Goal: Information Seeking & Learning: Compare options

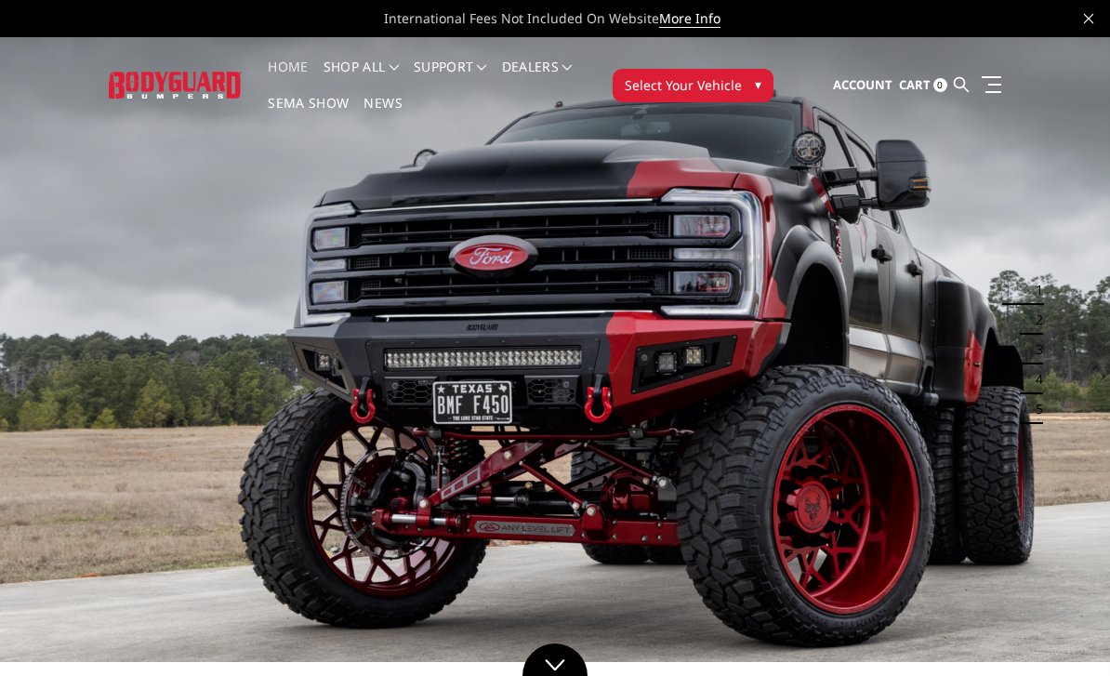
click at [748, 88] on button "Select Your Vehicle ▾" at bounding box center [693, 85] width 161 height 33
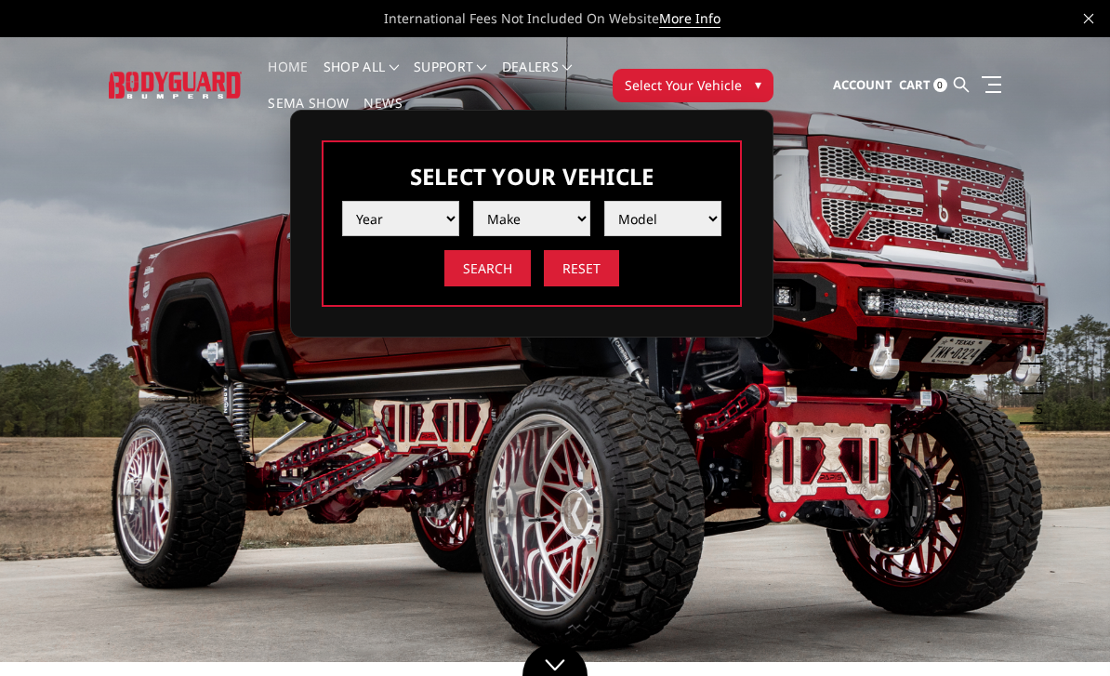
click at [435, 226] on select "Year 2025 2024 2023 2022 2021 2020 2019 2018 2017 2016 2015 2014 2013 2012 2011…" at bounding box center [400, 218] width 117 height 35
select select "yr_2024"
click at [562, 219] on select "Make Chevrolet Ford GMC Ram Toyota" at bounding box center [531, 218] width 117 height 35
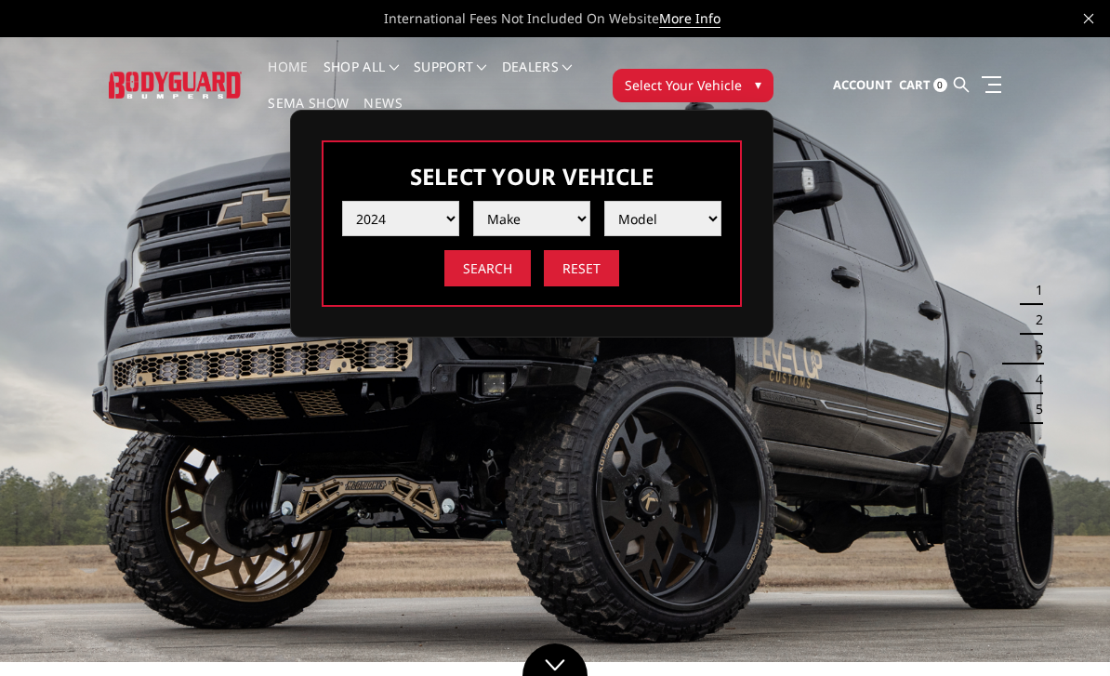
select select "mk_ford"
click at [694, 223] on select "Model F150 F150 Raptor F250 / F350 F450 F550" at bounding box center [663, 218] width 117 height 35
select select "md_f250-f350"
click at [505, 271] on input "Search" at bounding box center [488, 268] width 86 height 36
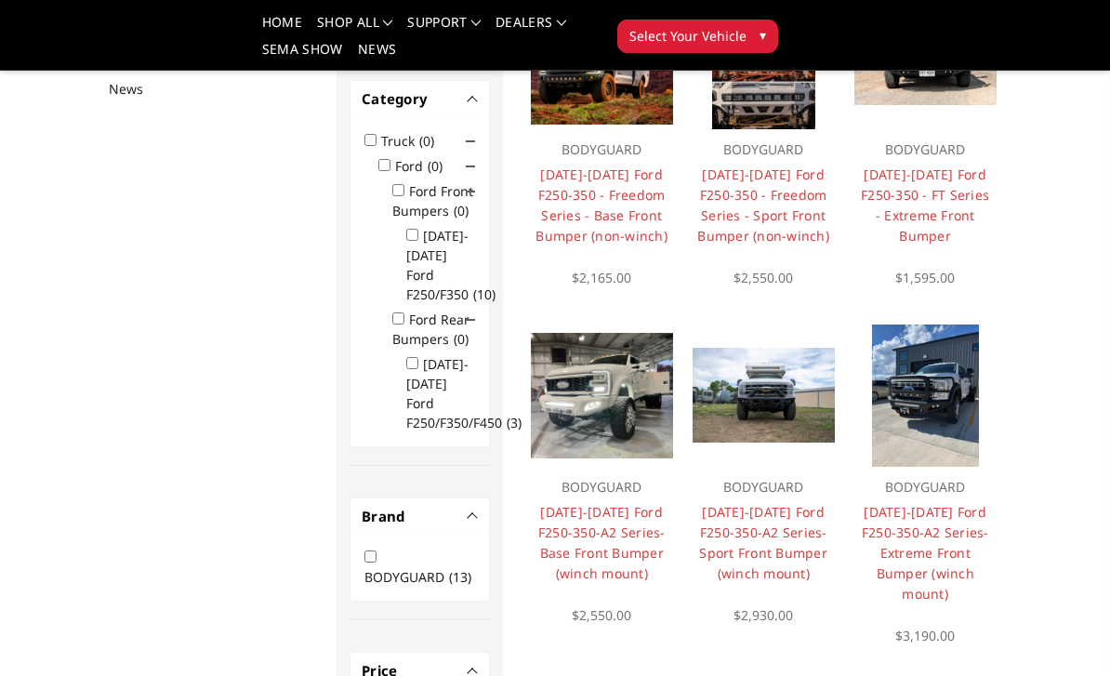
scroll to position [277, 0]
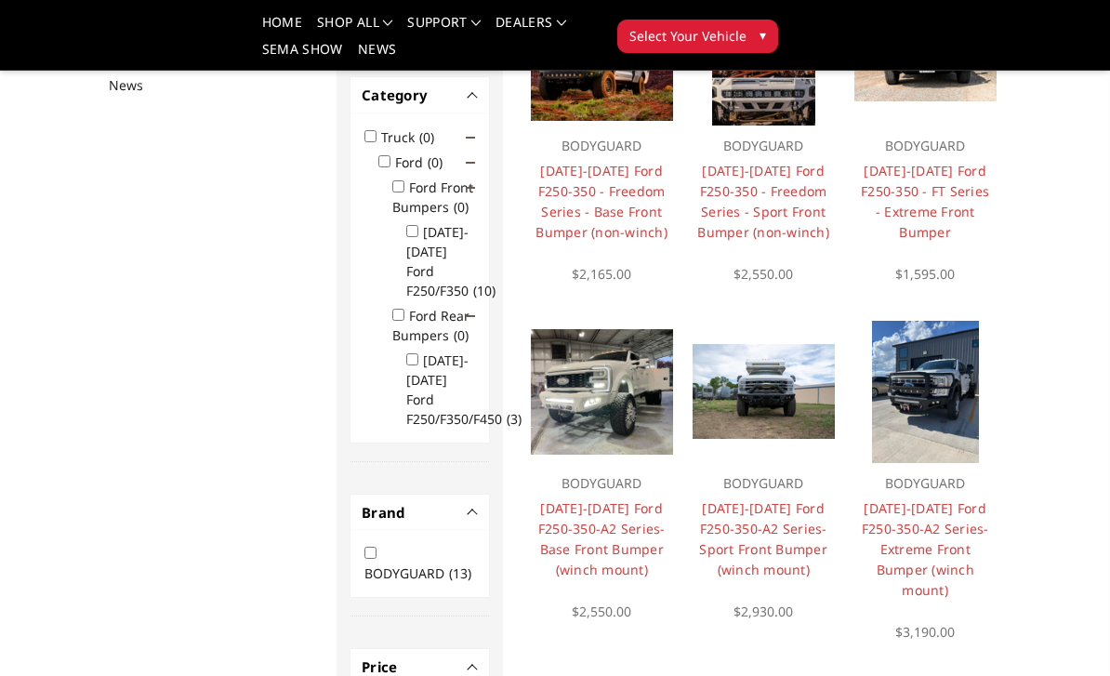
click at [417, 237] on input "2023-2025 Ford F250/F350 (10)" at bounding box center [412, 231] width 12 height 12
checkbox input "true"
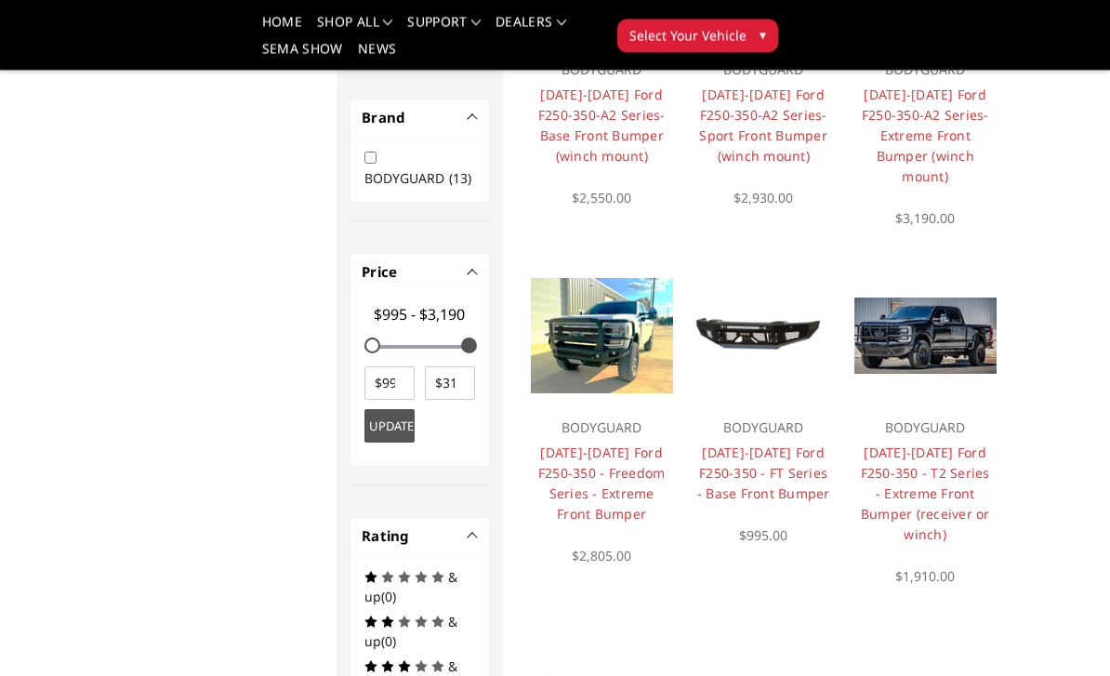
scroll to position [691, 0]
click at [593, 486] on link "2023-2025 Ford F250-350 - Freedom Series - Extreme Front Bumper" at bounding box center [602, 483] width 127 height 79
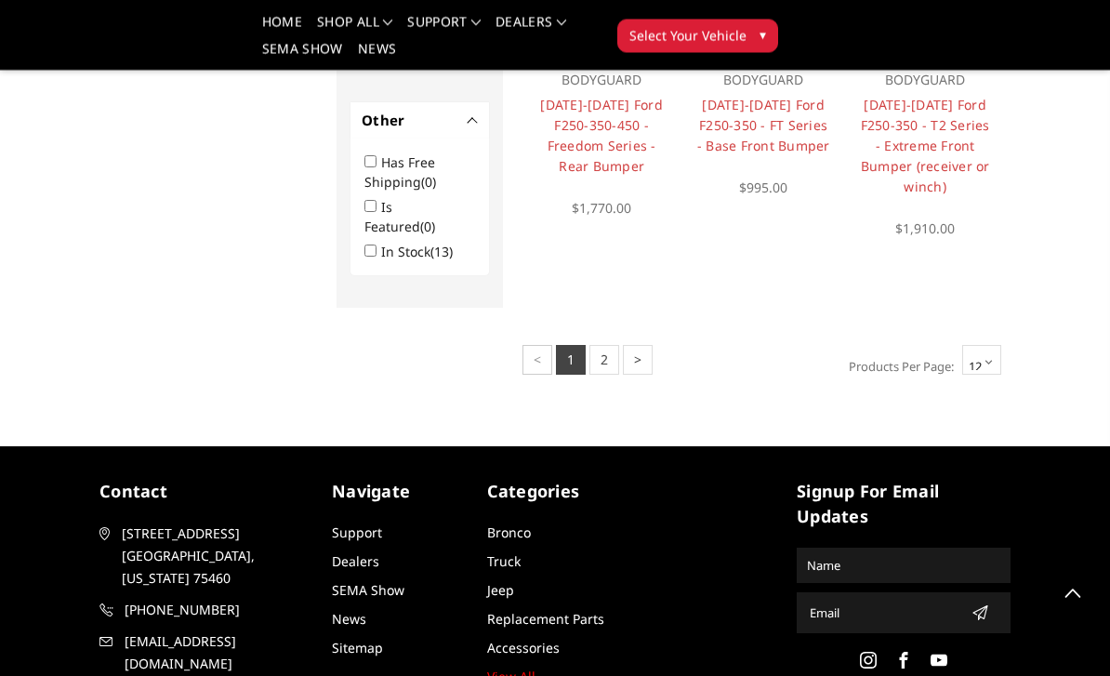
scroll to position [1376, 0]
click at [992, 376] on select "12 15 18 21 24" at bounding box center [982, 361] width 39 height 30
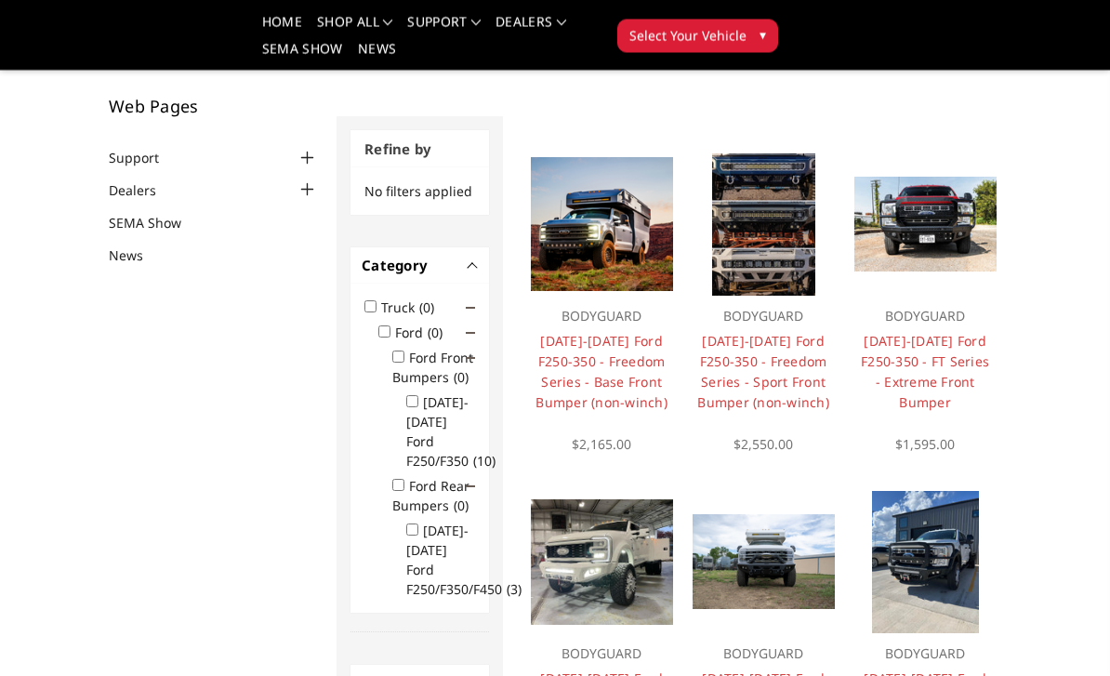
scroll to position [96, 0]
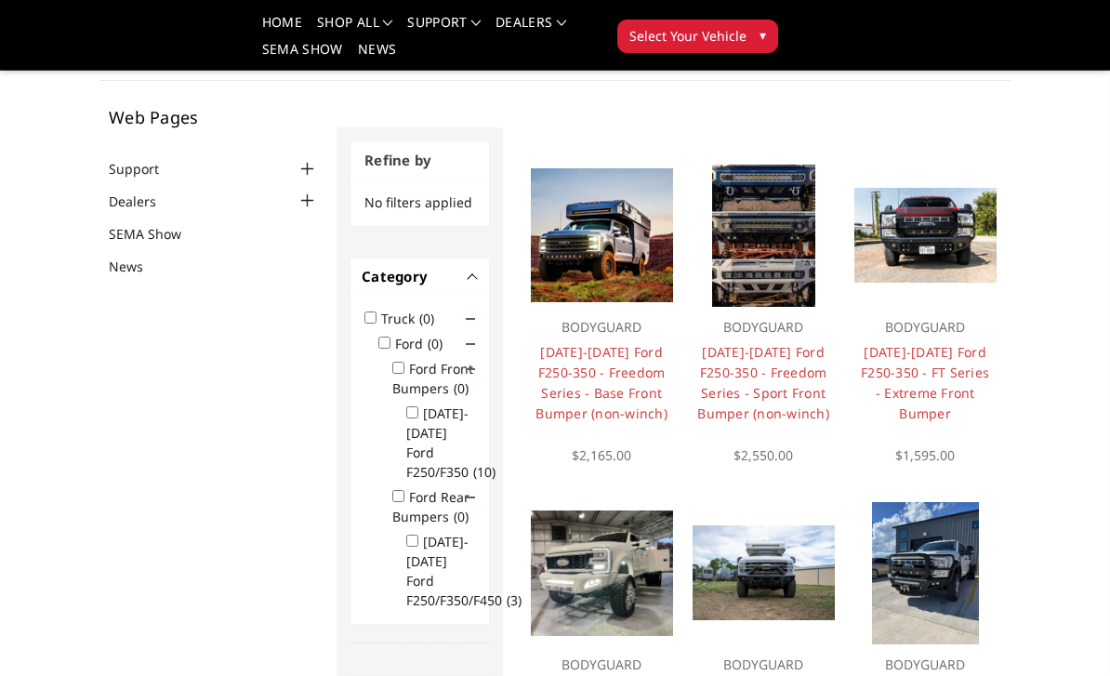
click at [759, 395] on link "[DATE]-[DATE] Ford F250-350 - Freedom Series - Sport Front Bumper (non-winch)" at bounding box center [764, 382] width 132 height 79
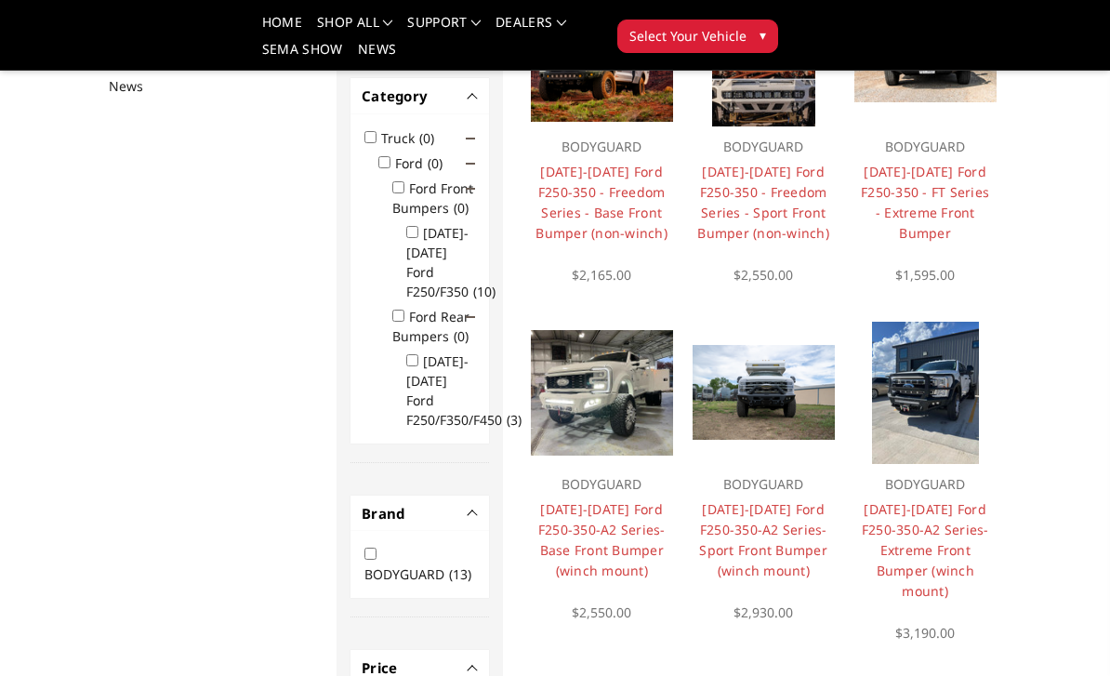
scroll to position [277, 0]
click at [924, 208] on link "[DATE]-[DATE] Ford F250-350 - FT Series - Extreme Front Bumper" at bounding box center [925, 201] width 128 height 79
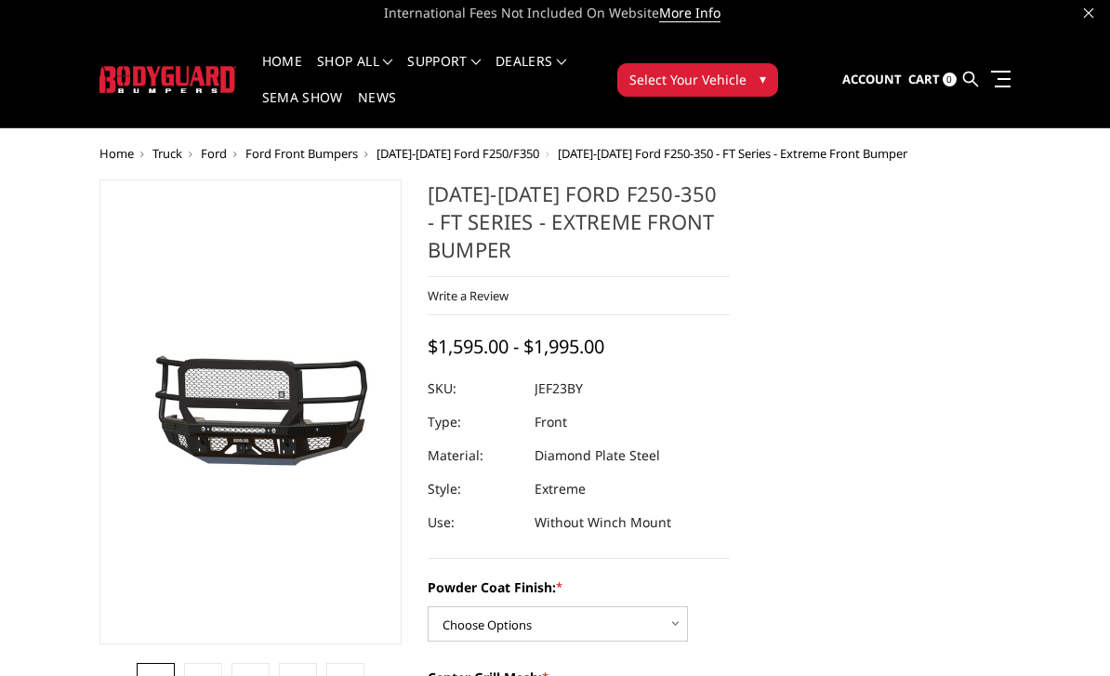
scroll to position [6, 0]
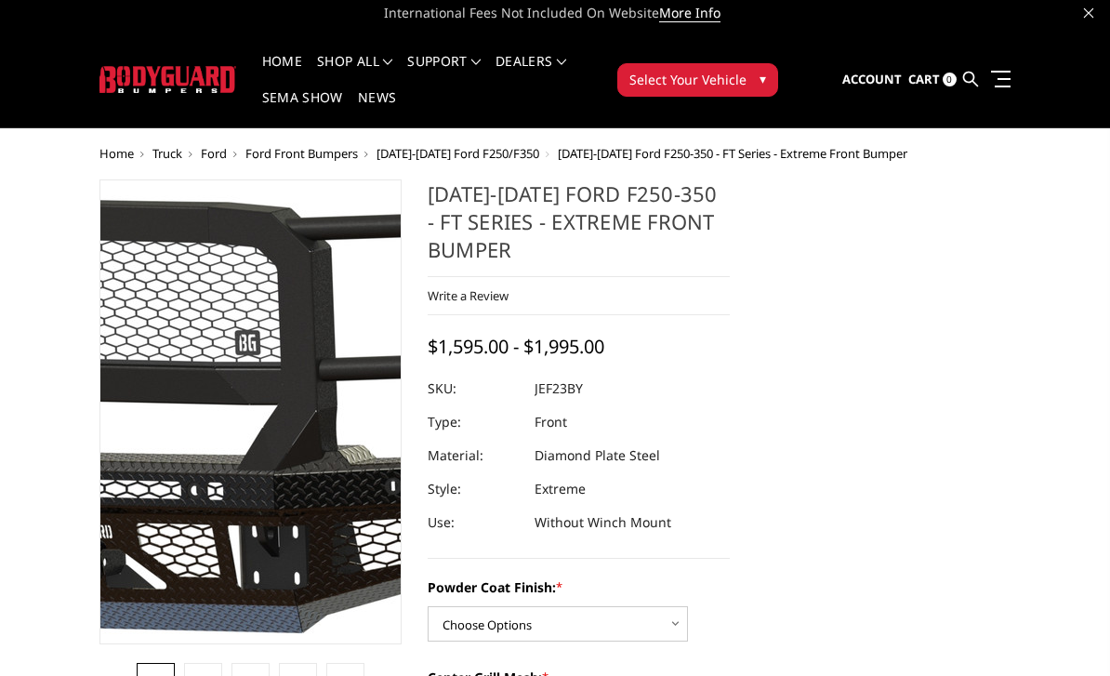
click at [295, 405] on img at bounding box center [121, 414] width 1190 height 557
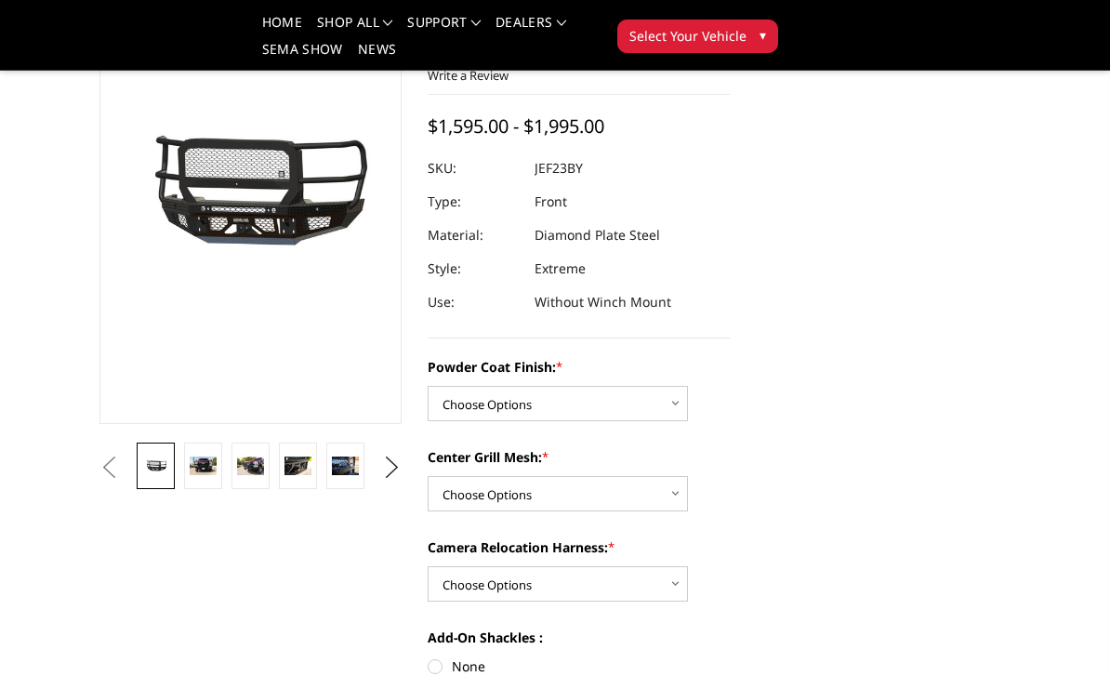
scroll to position [166, 0]
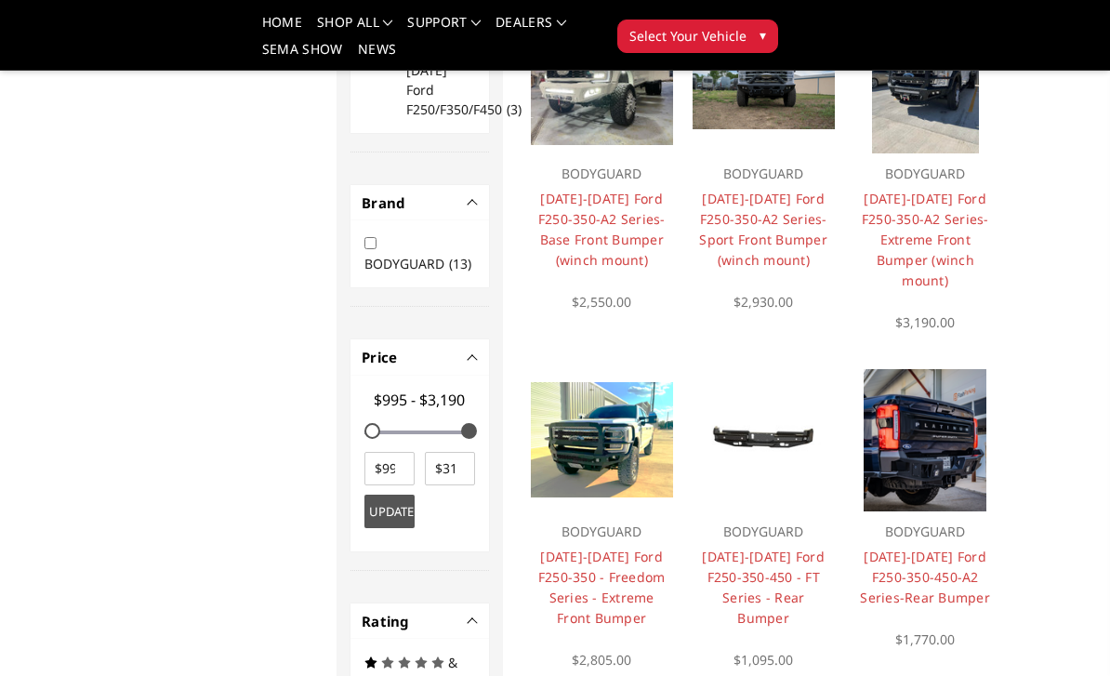
scroll to position [621, 0]
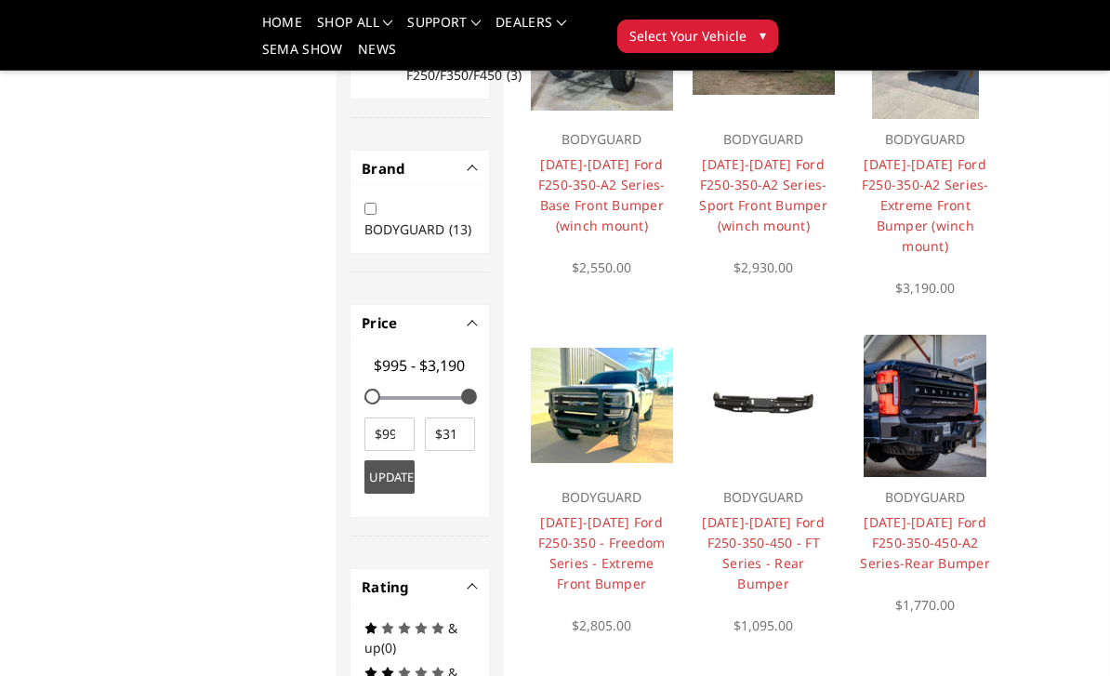
click at [597, 528] on link "[DATE]-[DATE] Ford F250-350 - Freedom Series - Extreme Front Bumper" at bounding box center [602, 552] width 127 height 79
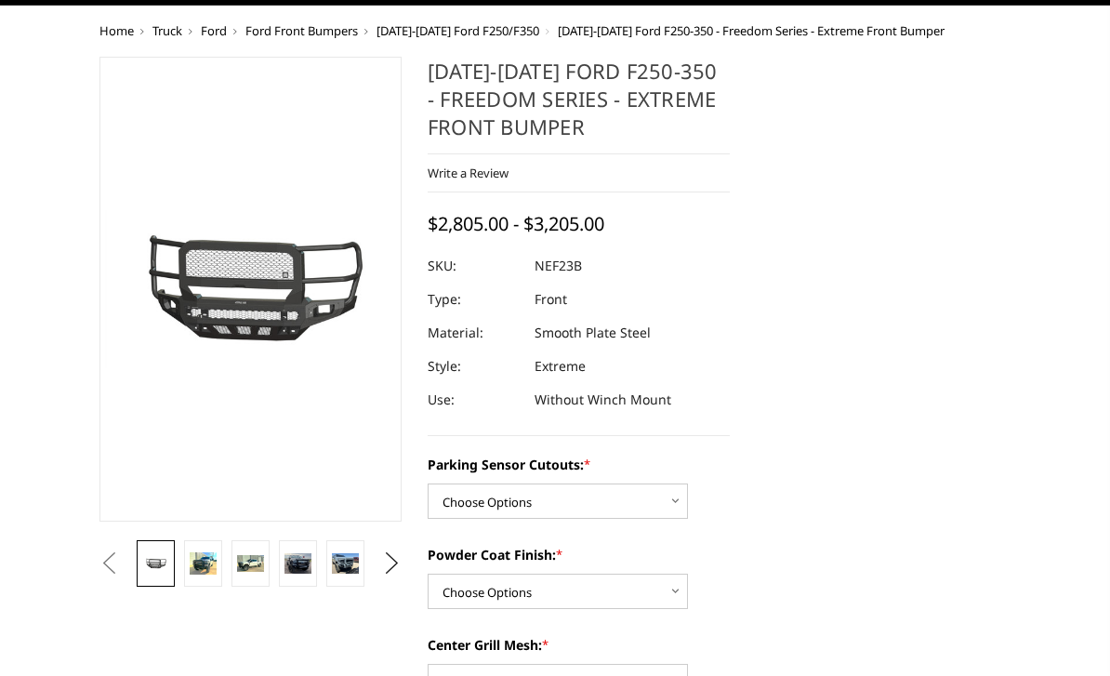
scroll to position [166, 0]
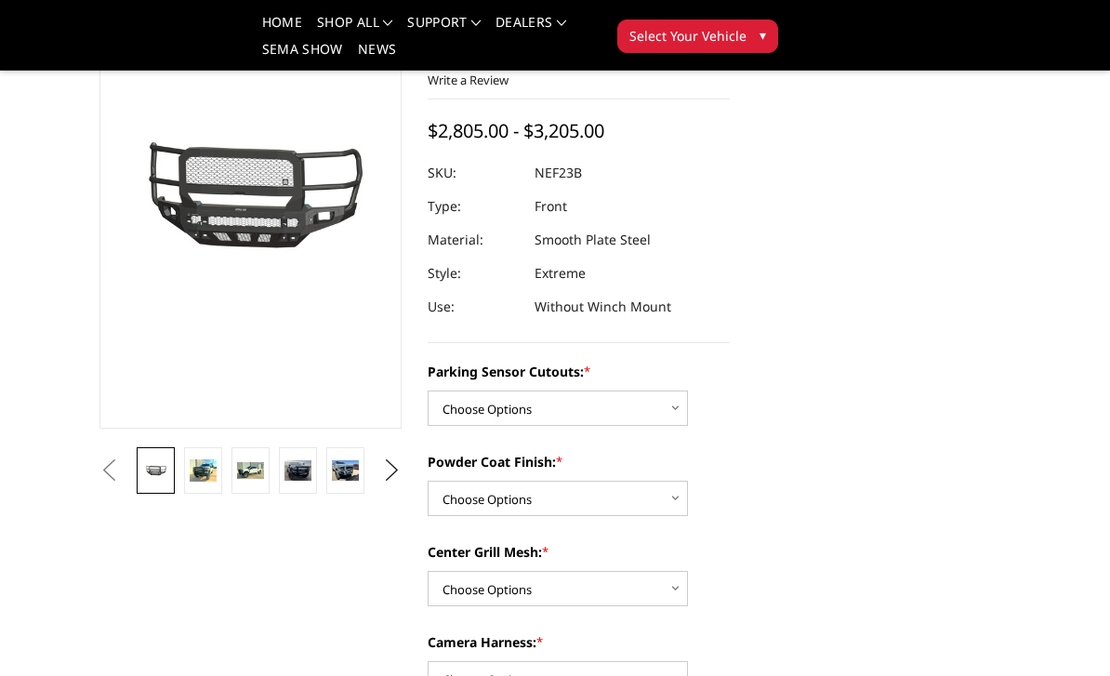
click at [207, 473] on img at bounding box center [203, 470] width 27 height 22
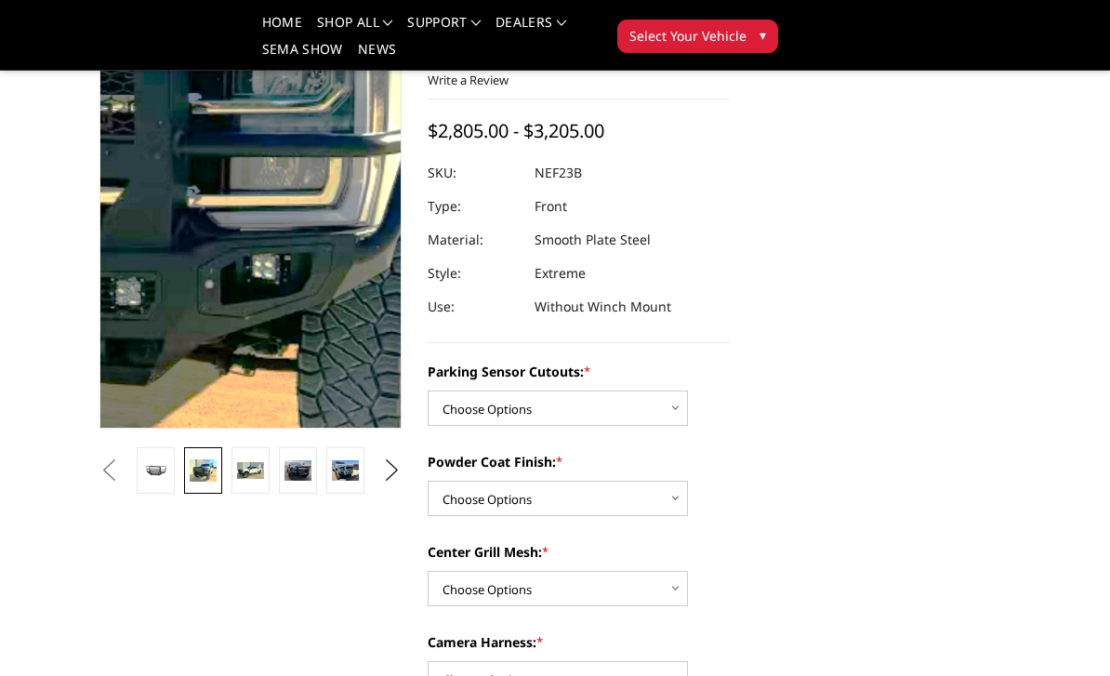
click at [280, 266] on img at bounding box center [164, 121] width 1190 height 972
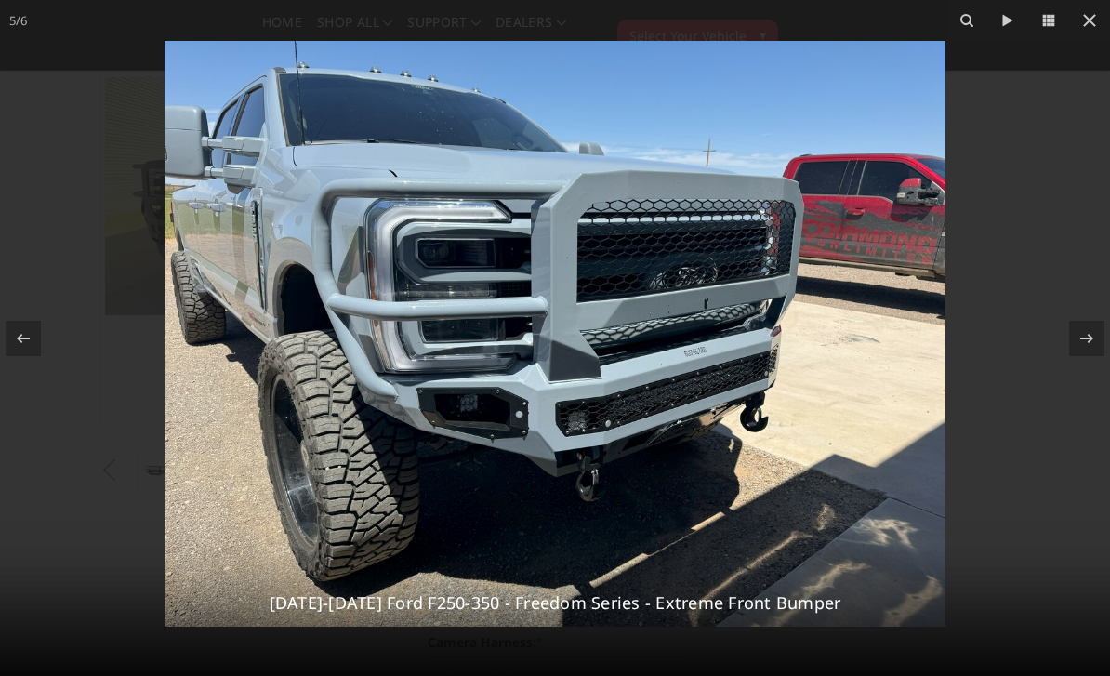
click at [1091, 18] on icon at bounding box center [1090, 20] width 22 height 22
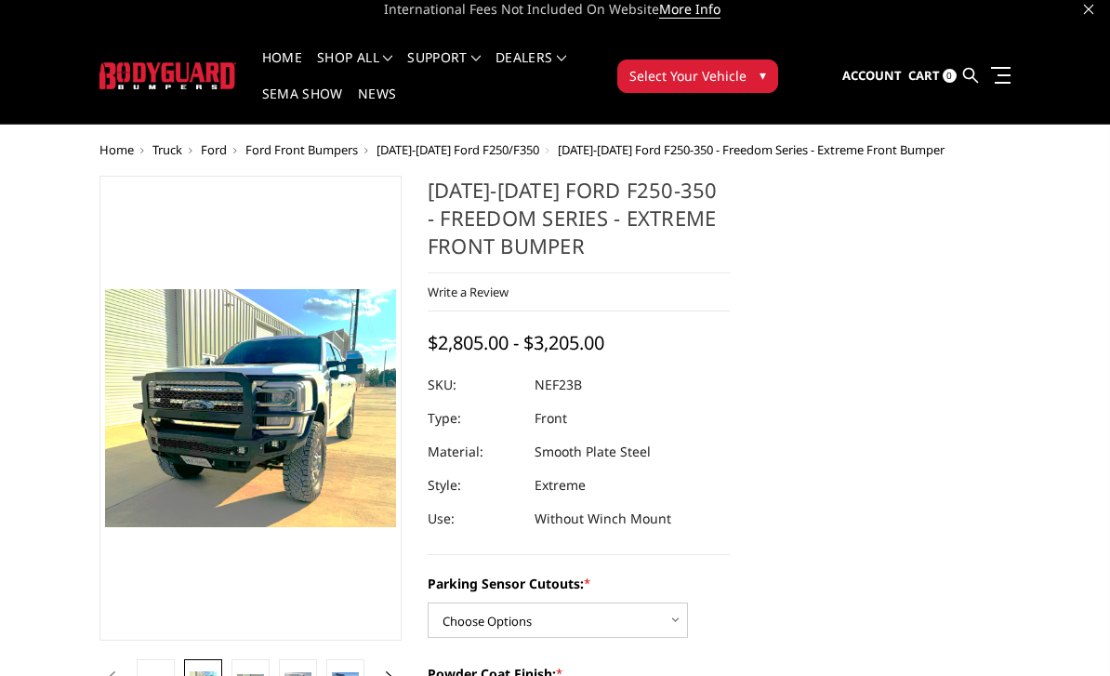
scroll to position [0, 0]
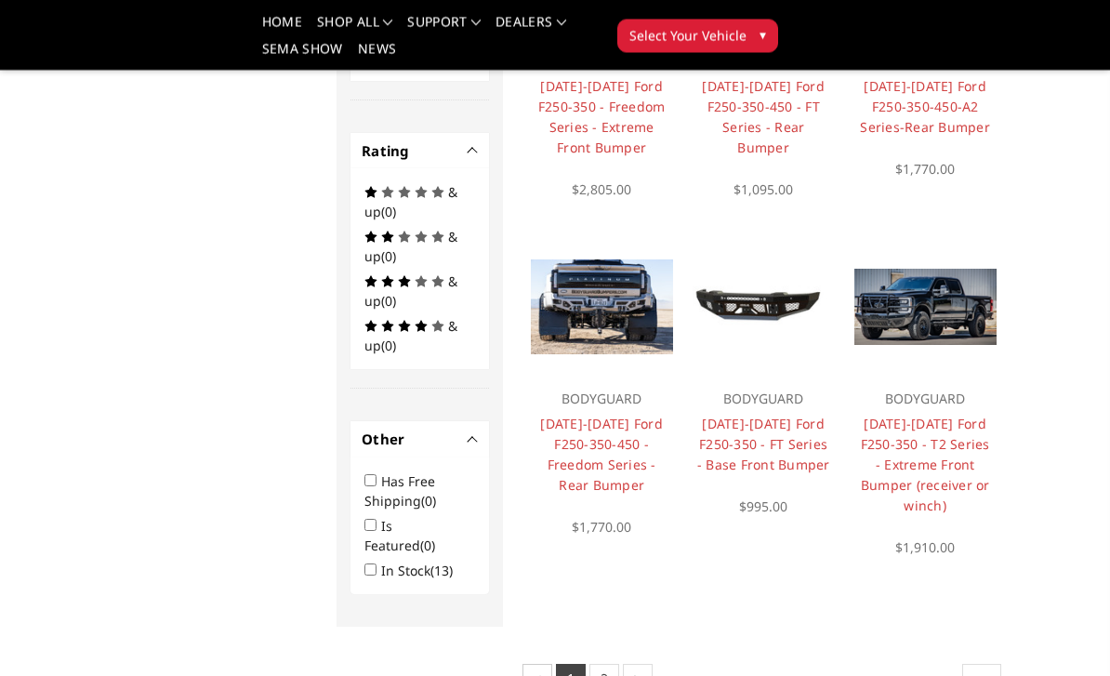
scroll to position [1057, 0]
click at [924, 449] on link "[DATE]-[DATE] Ford F250-350 - T2 Series - Extreme Front Bumper (receiver or win…" at bounding box center [925, 465] width 129 height 100
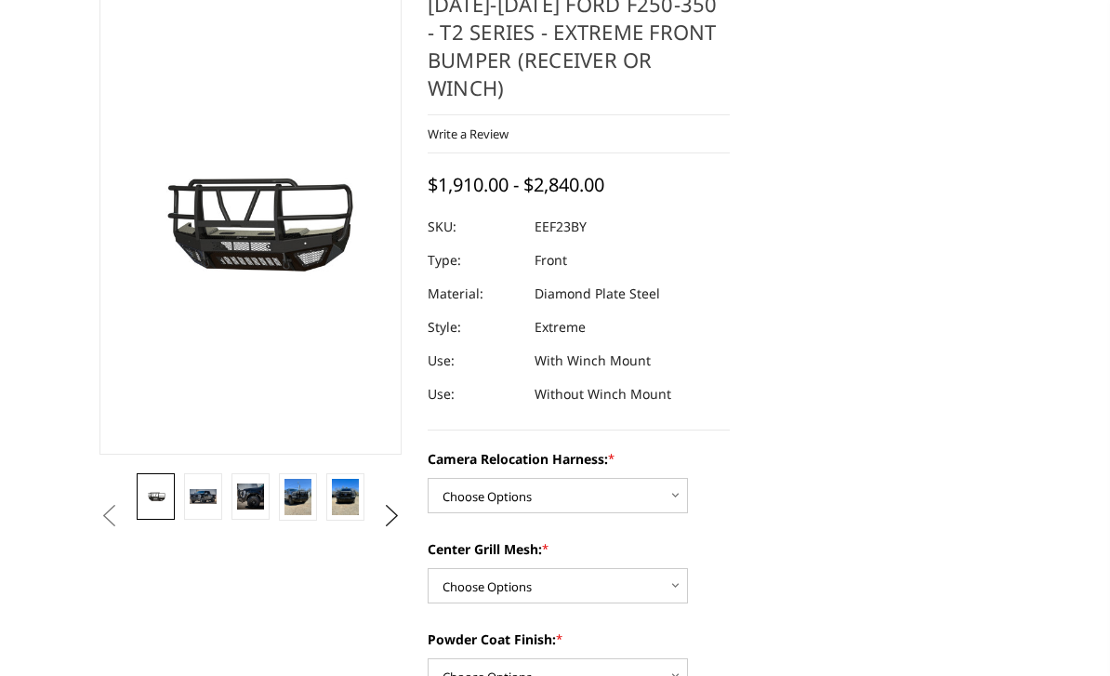
scroll to position [212, 0]
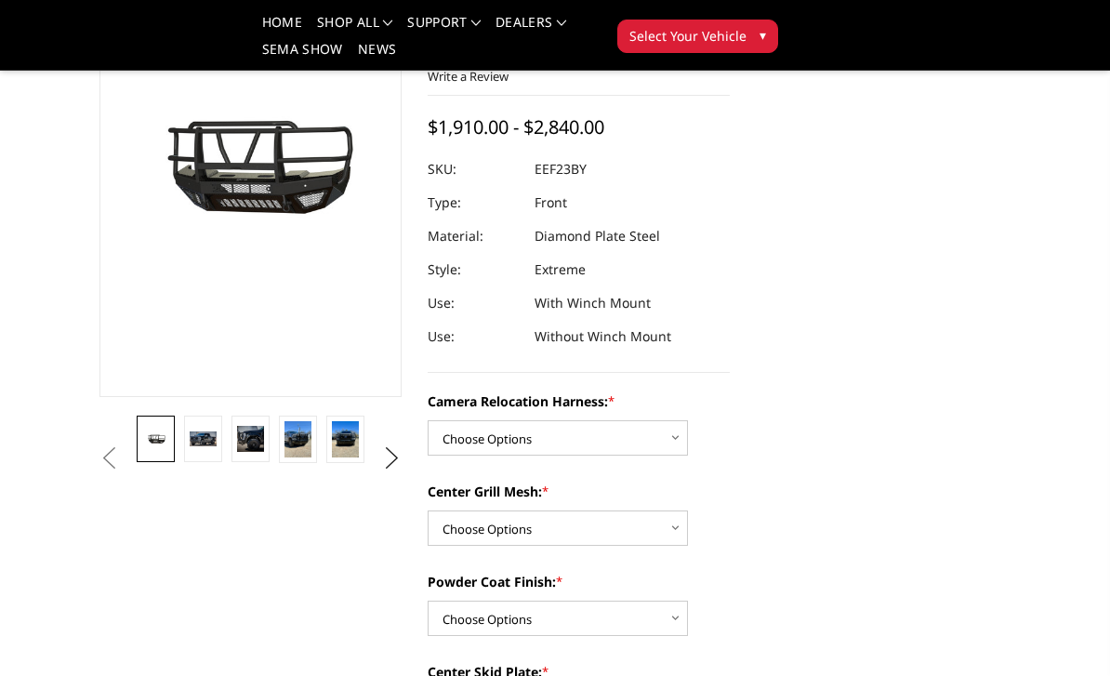
click at [213, 432] on img at bounding box center [203, 439] width 27 height 15
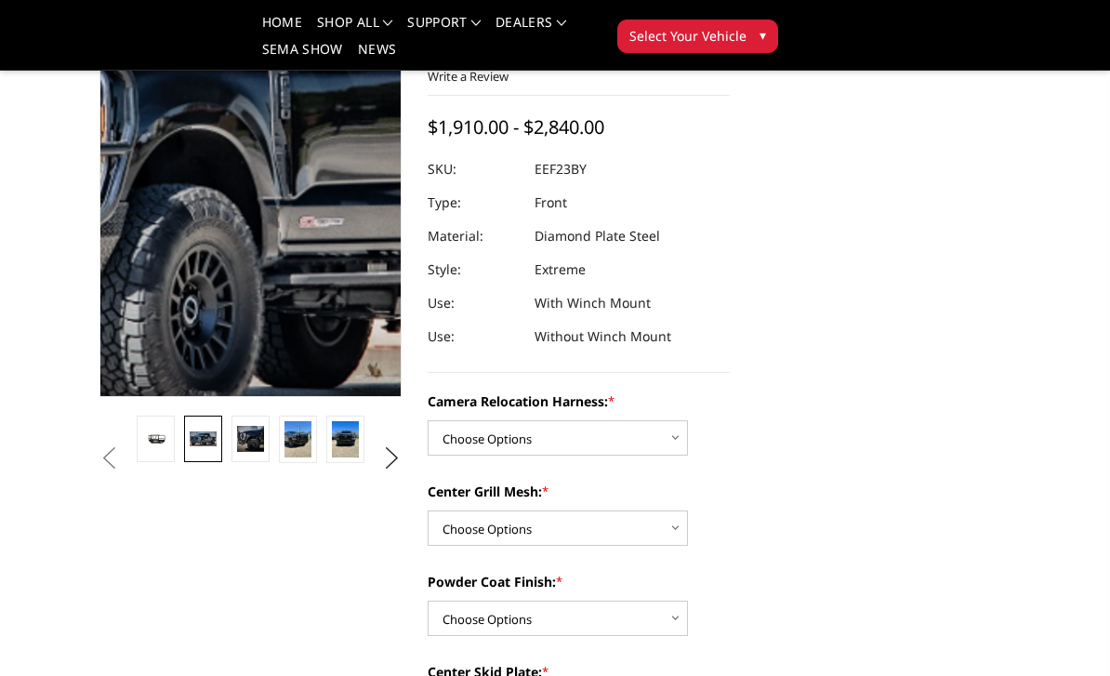
click at [260, 197] on img at bounding box center [222, 147] width 1190 height 645
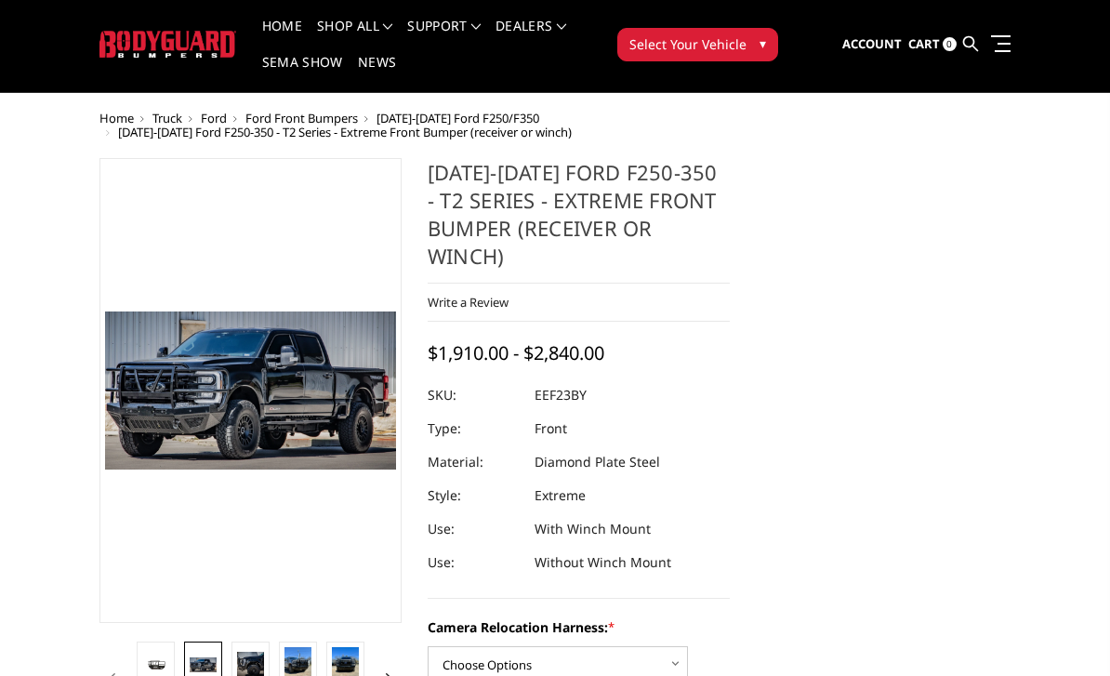
scroll to position [0, 0]
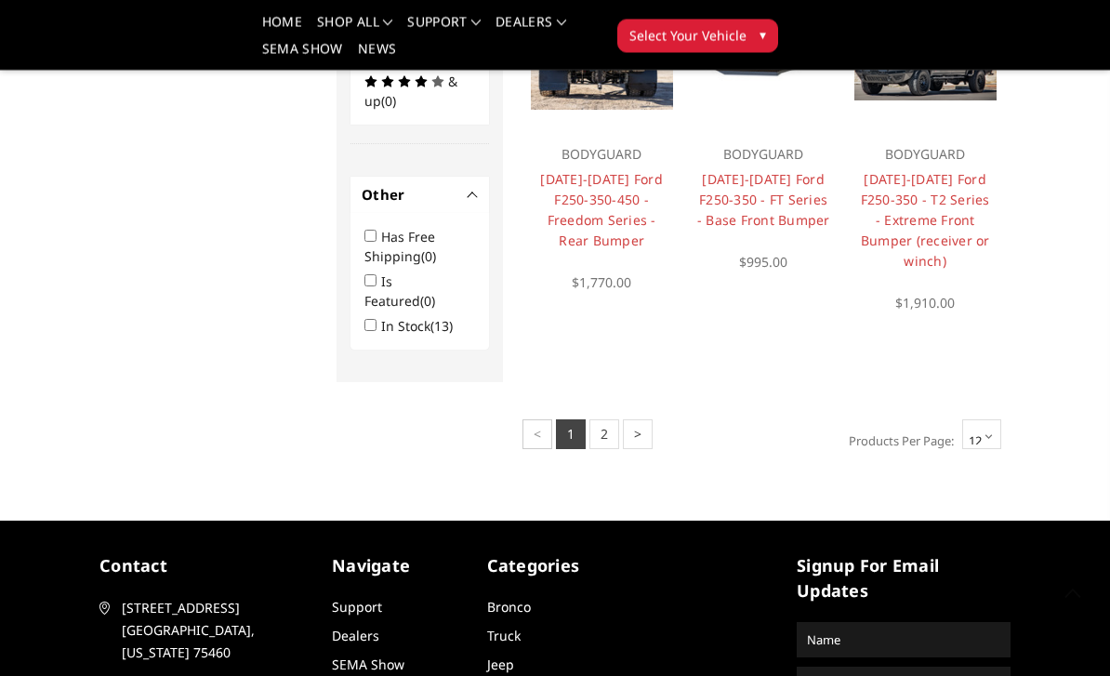
scroll to position [1317, 0]
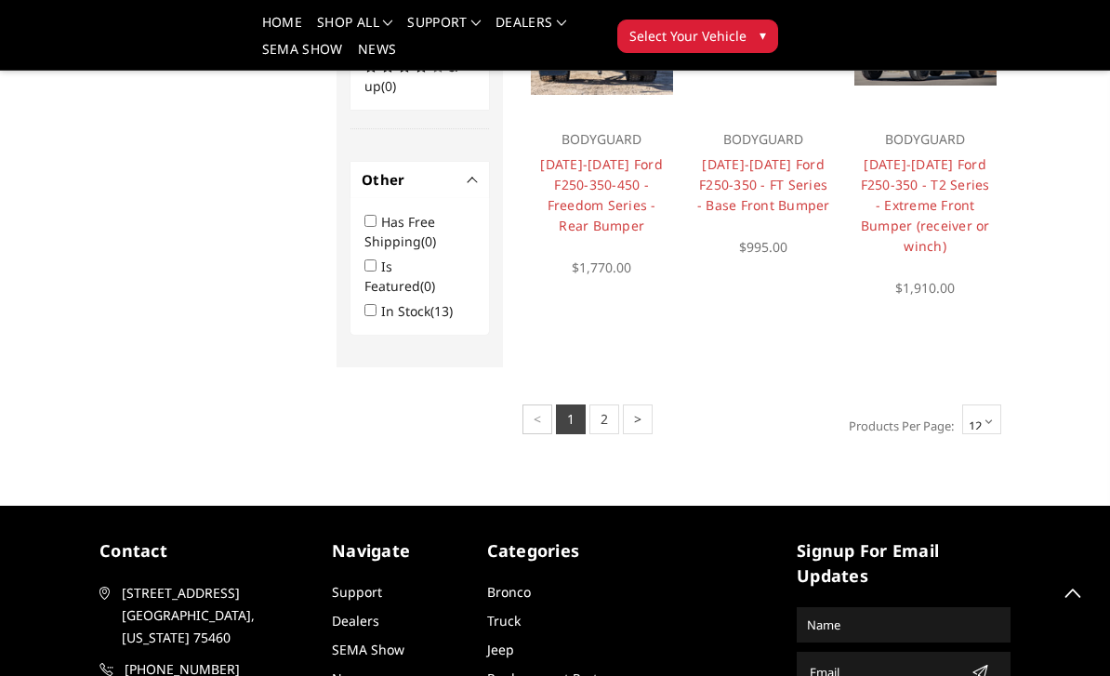
click at [603, 434] on link "2" at bounding box center [605, 420] width 30 height 30
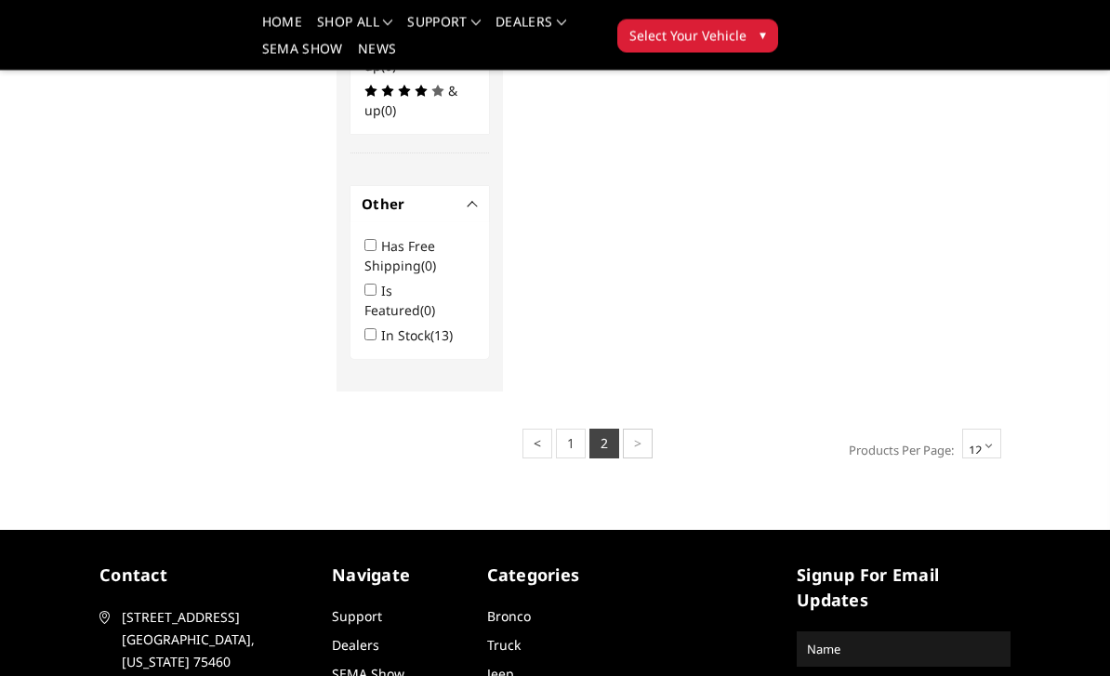
scroll to position [1032, 0]
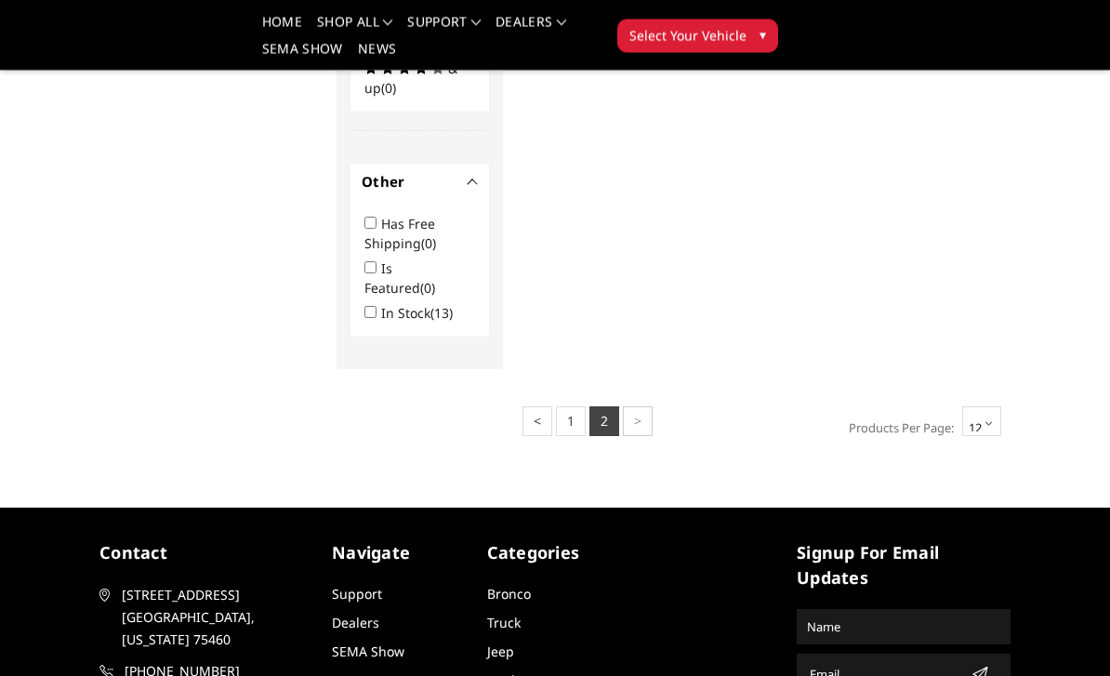
click at [570, 437] on link "1" at bounding box center [571, 422] width 30 height 30
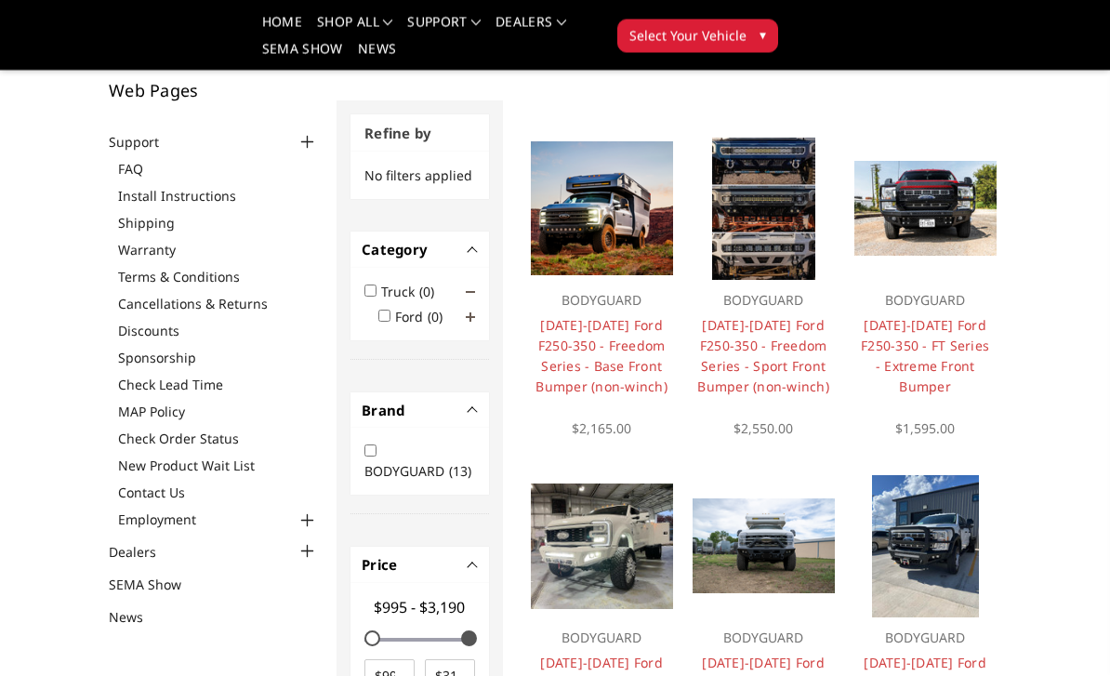
scroll to position [123, 0]
click at [925, 341] on link "[DATE]-[DATE] Ford F250-350 - FT Series - Extreme Front Bumper" at bounding box center [925, 355] width 128 height 79
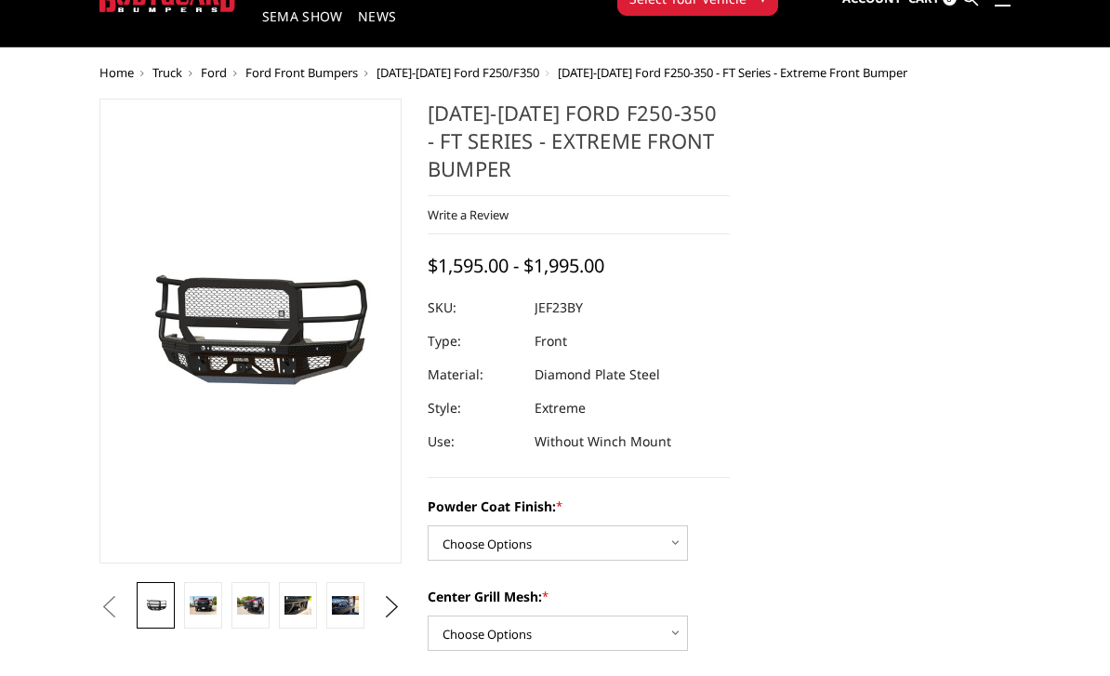
scroll to position [86, 0]
click at [202, 616] on link at bounding box center [203, 605] width 38 height 47
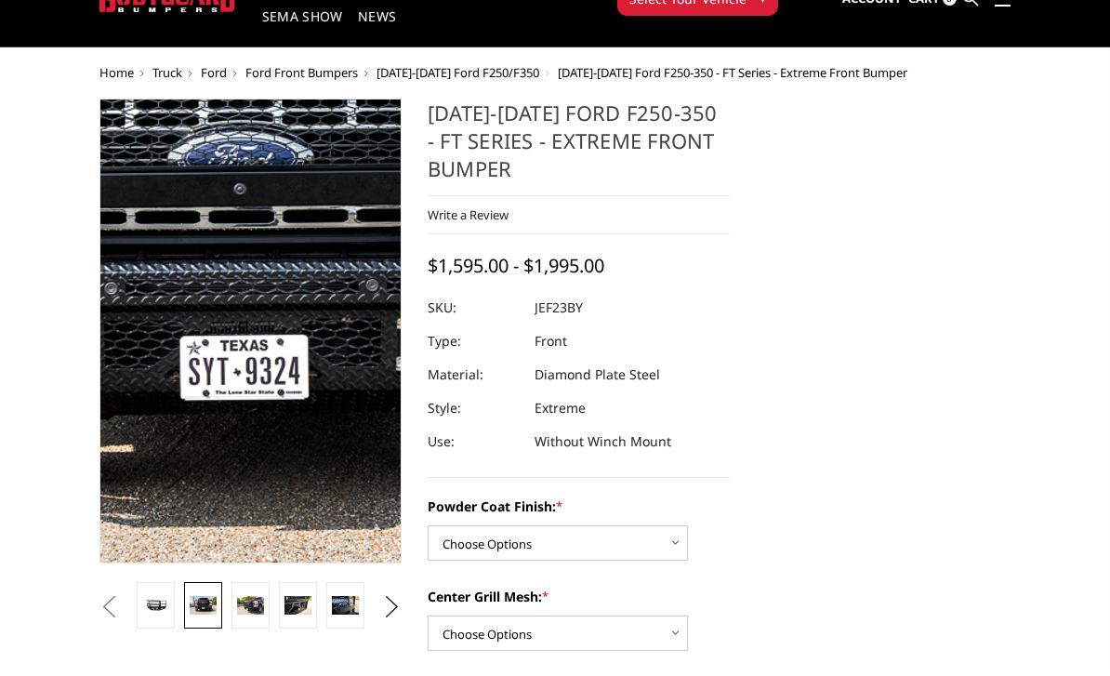
click at [258, 454] on img at bounding box center [230, 245] width 1190 height 794
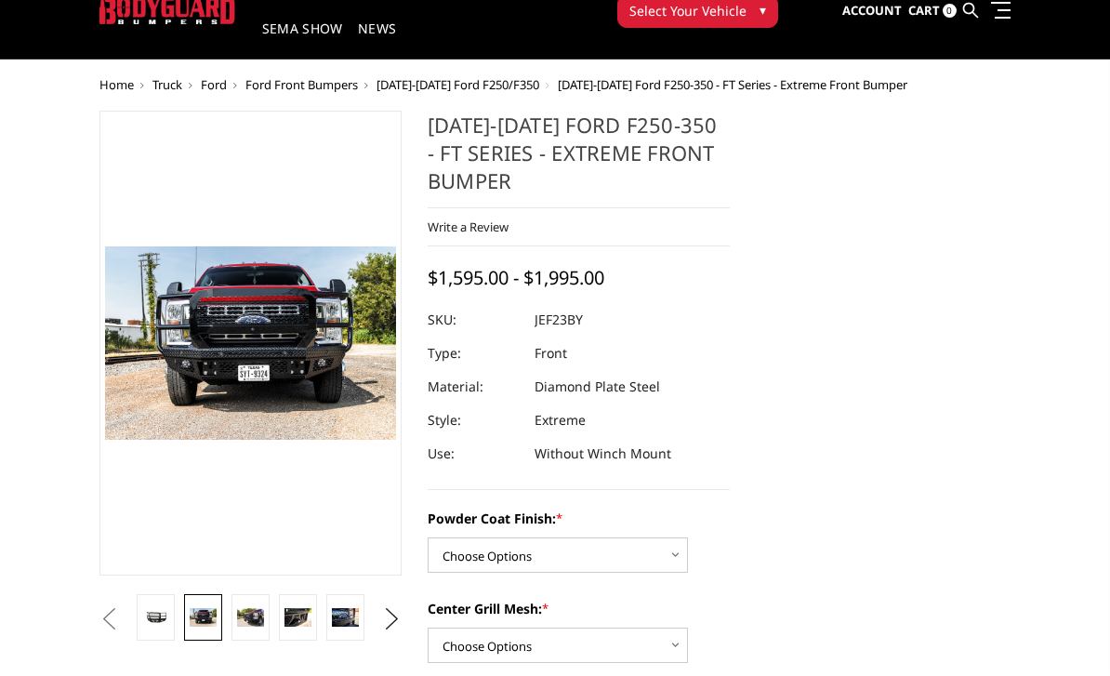
scroll to position [0, 0]
